Goal: Task Accomplishment & Management: Use online tool/utility

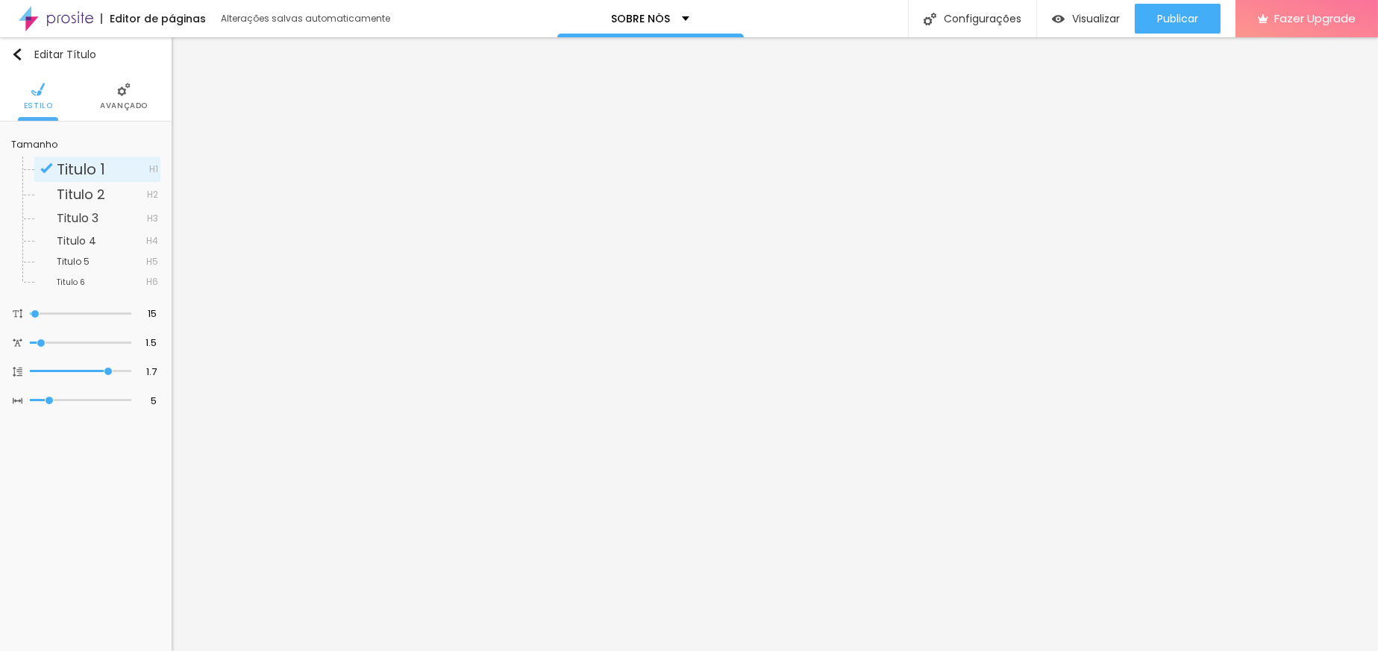
click at [124, 93] on img at bounding box center [123, 89] width 13 height 13
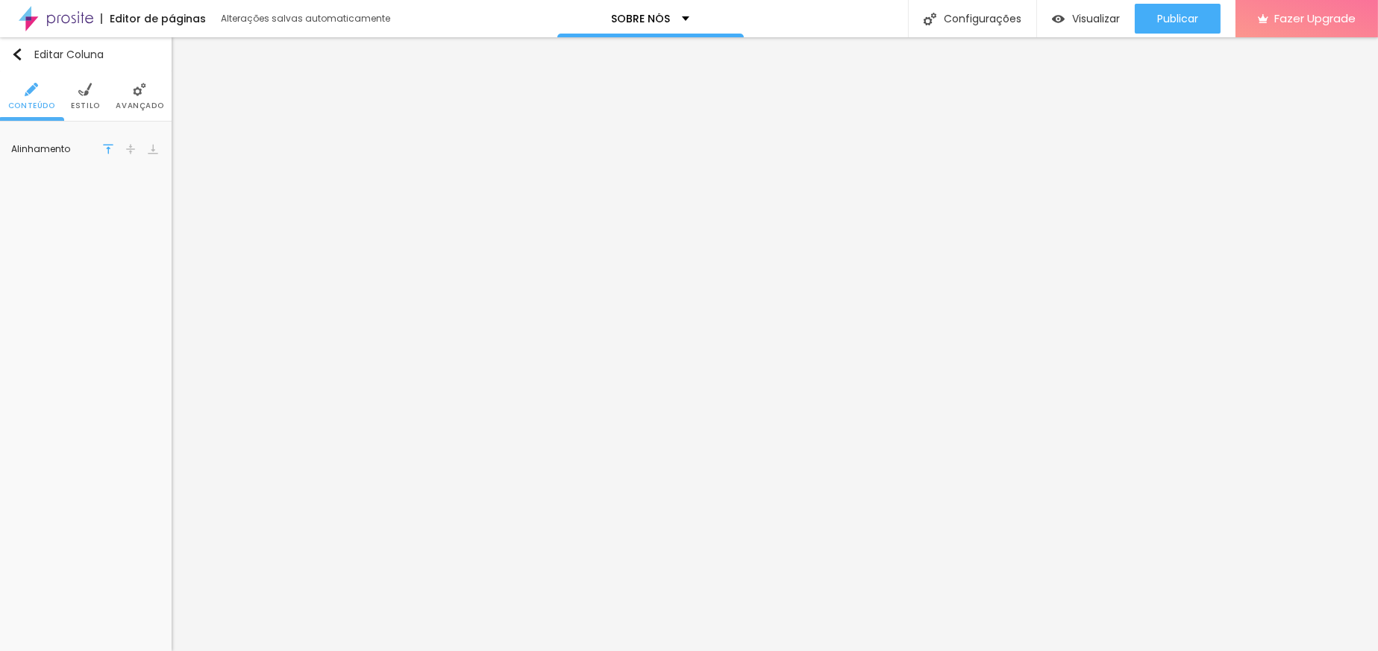
click at [134, 93] on img at bounding box center [139, 89] width 13 height 13
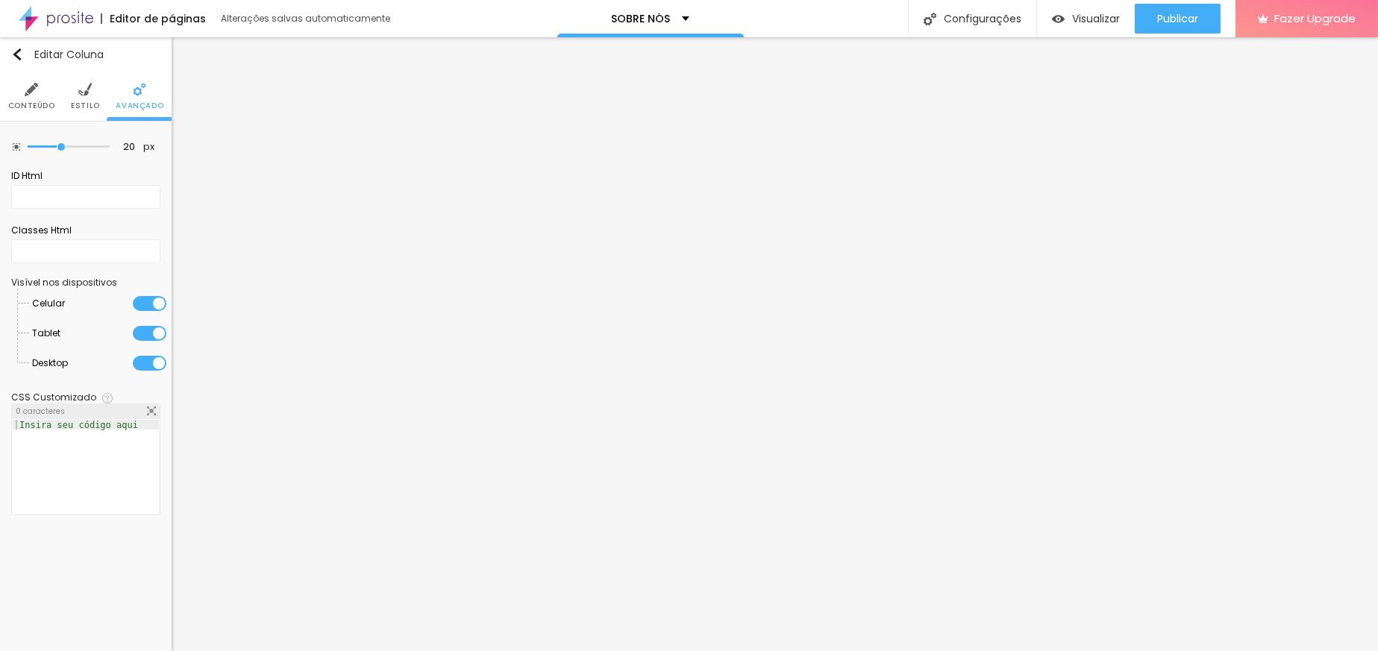
click at [72, 93] on li "Estilo" at bounding box center [85, 96] width 29 height 49
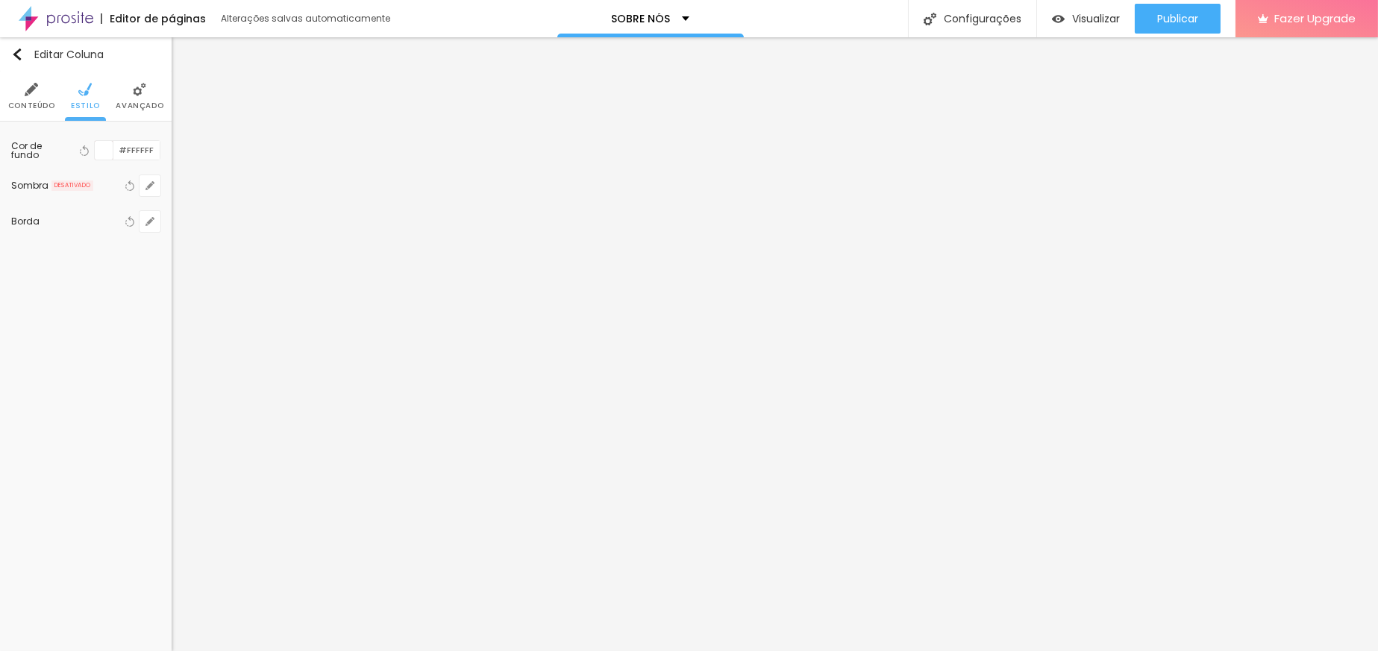
click at [134, 97] on li "Avançado" at bounding box center [140, 96] width 48 height 49
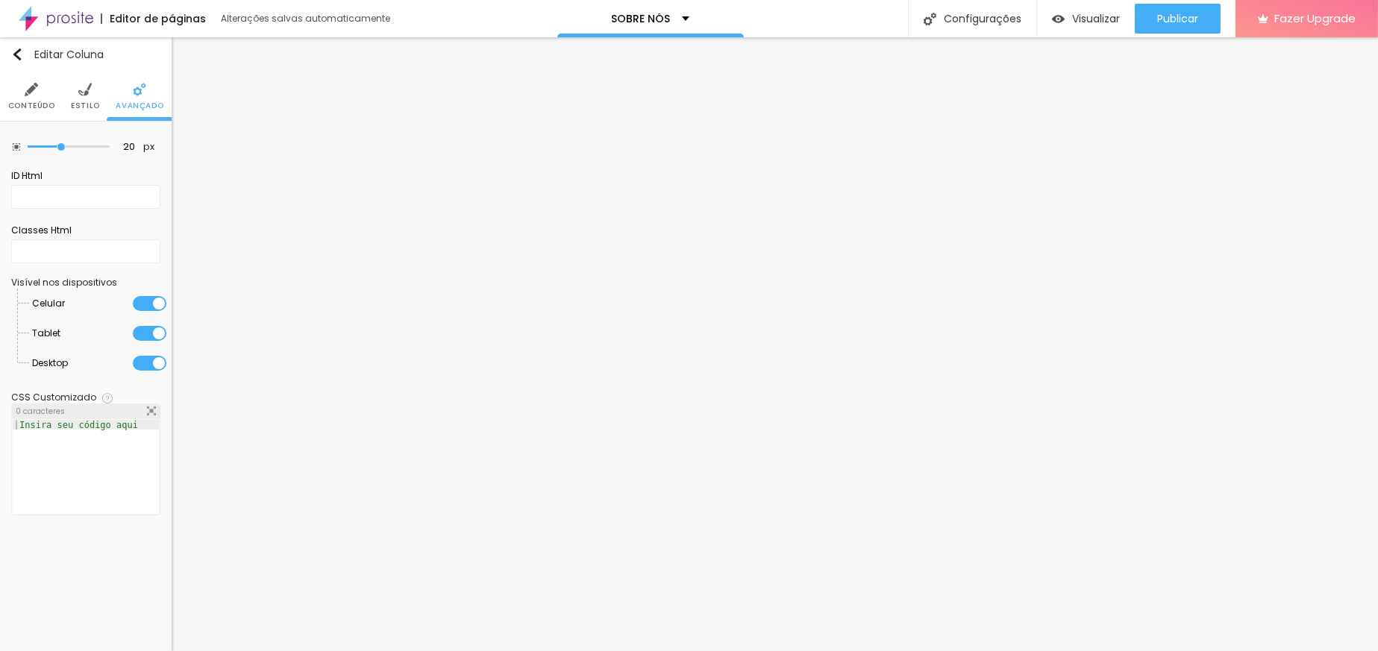
click at [28, 93] on img at bounding box center [31, 89] width 13 height 13
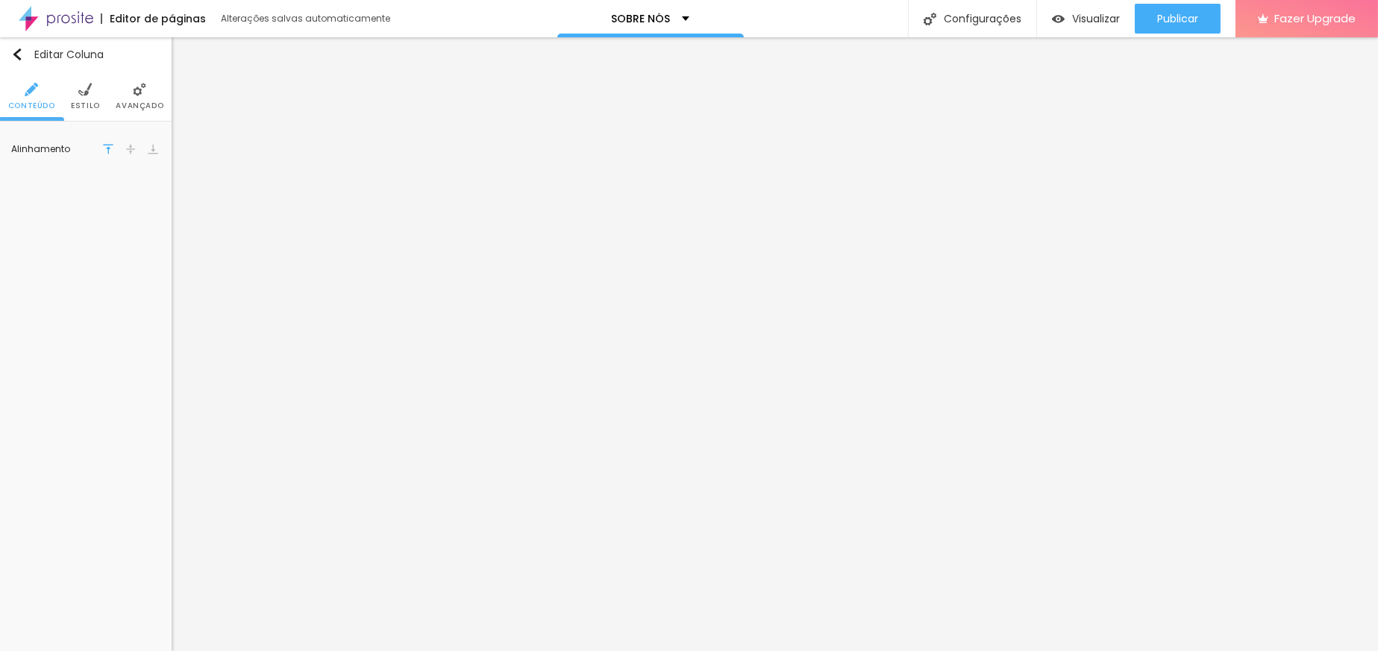
click at [129, 148] on img at bounding box center [130, 149] width 10 height 10
click at [152, 148] on img at bounding box center [153, 149] width 10 height 10
click at [105, 142] on div at bounding box center [108, 149] width 15 height 18
click at [90, 111] on li "Estilo" at bounding box center [85, 96] width 29 height 49
click at [137, 104] on span "Avançado" at bounding box center [140, 105] width 48 height 7
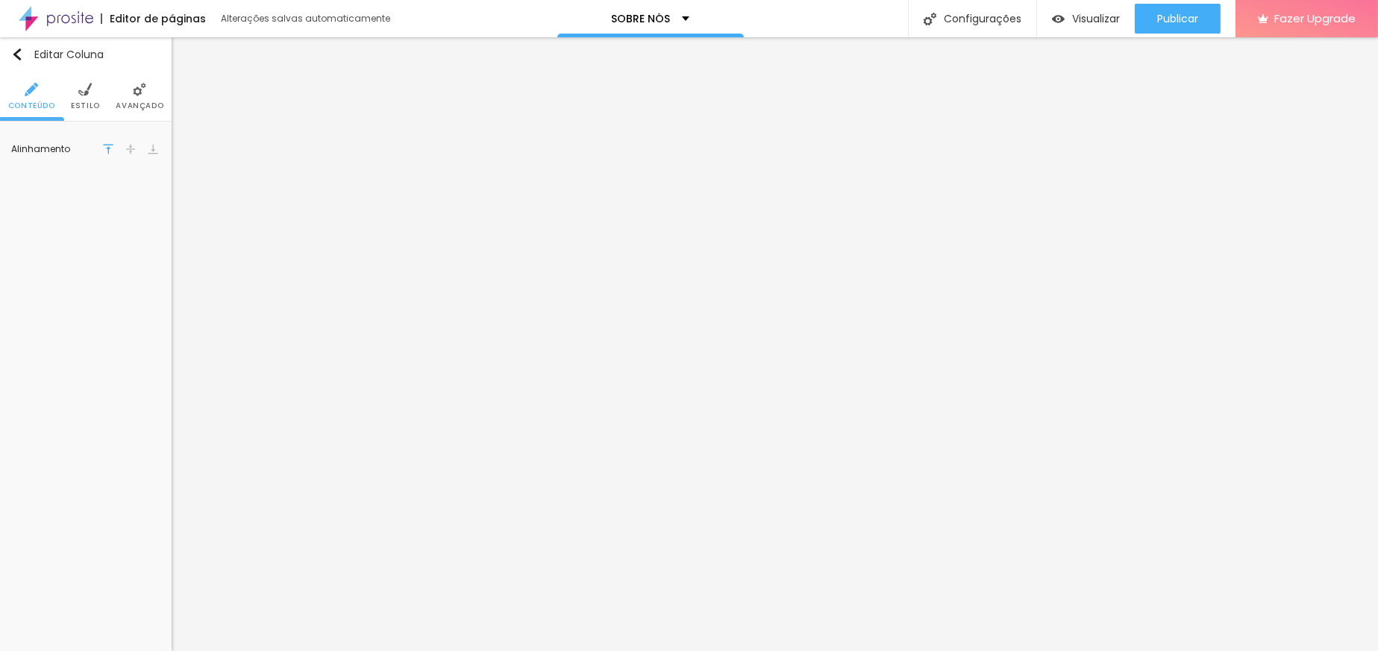
click at [131, 348] on div "Editar Coluna Conteúdo Estilo Avançado Alinhamento" at bounding box center [86, 344] width 172 height 614
